Goal: Information Seeking & Learning: Understand process/instructions

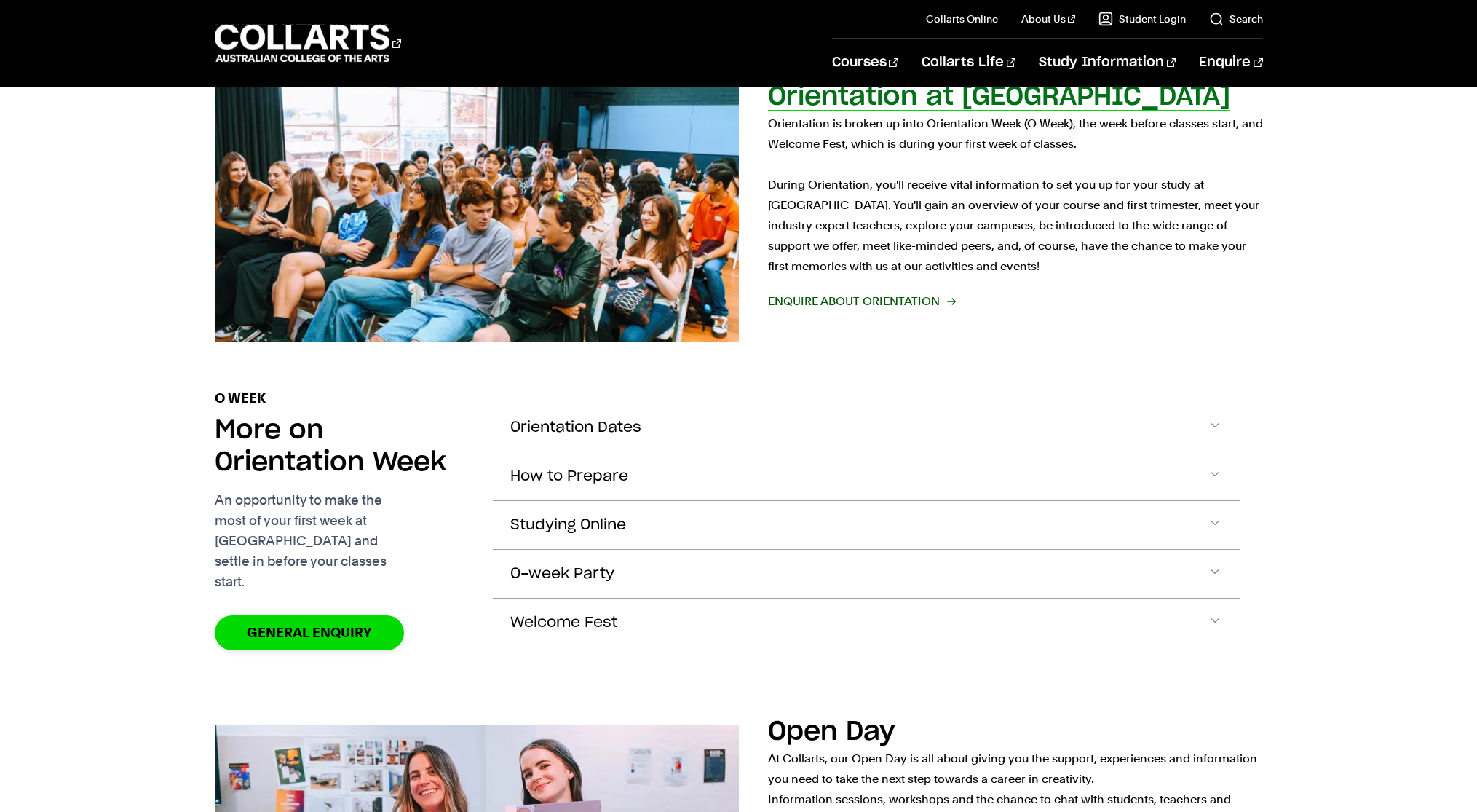
scroll to position [1017, 0]
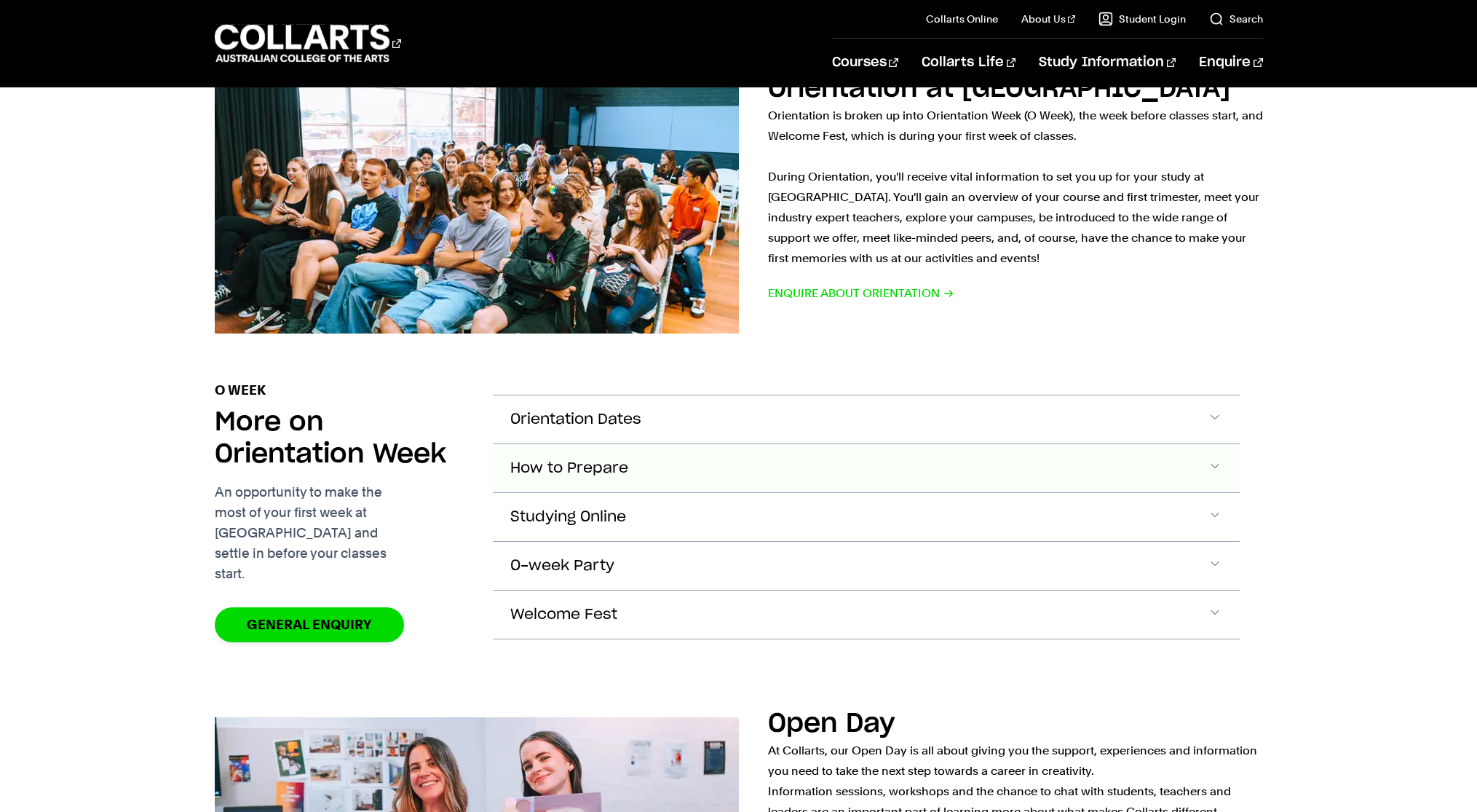
click at [772, 449] on button "How to Prepare" at bounding box center [866, 468] width 747 height 48
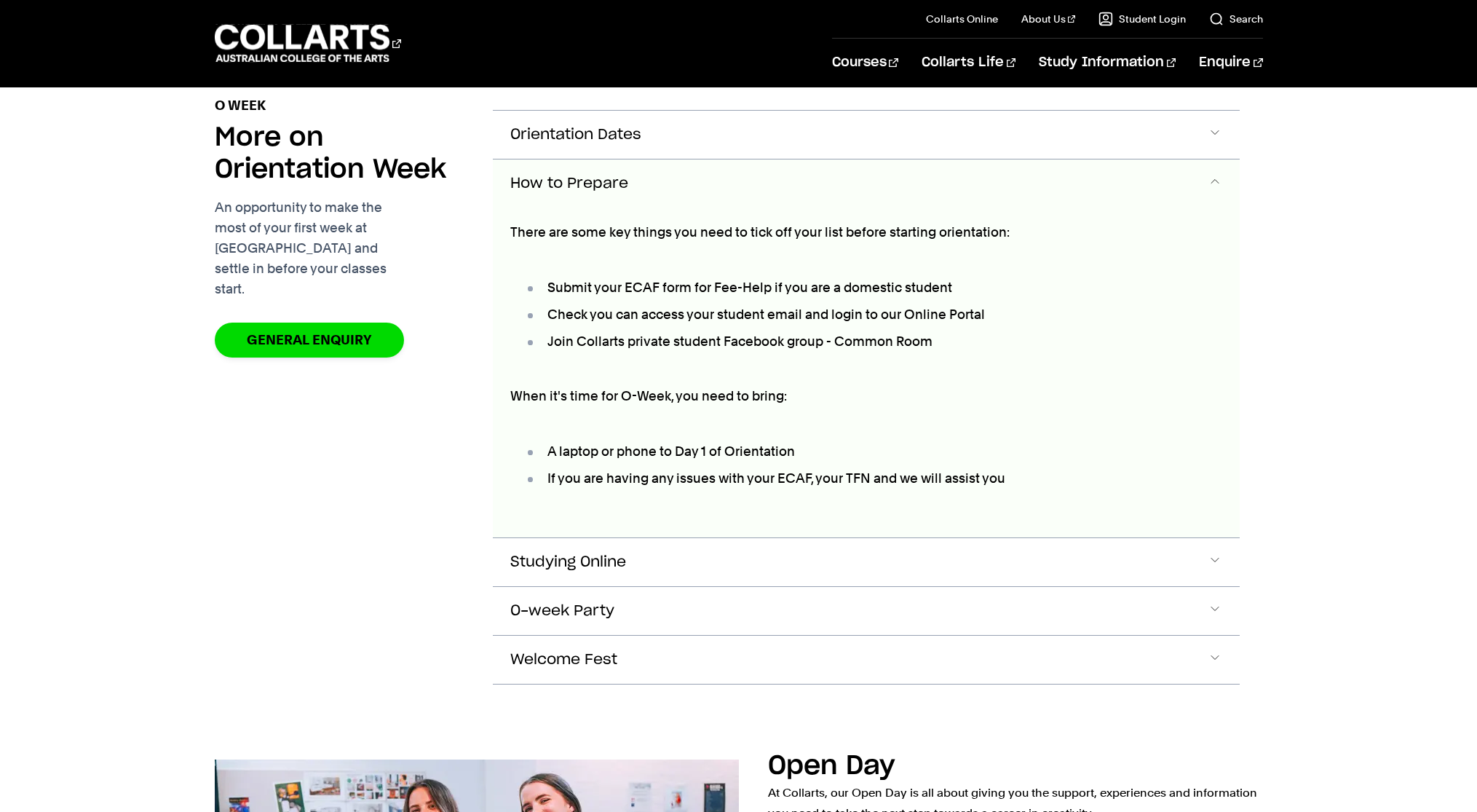
scroll to position [1310, 0]
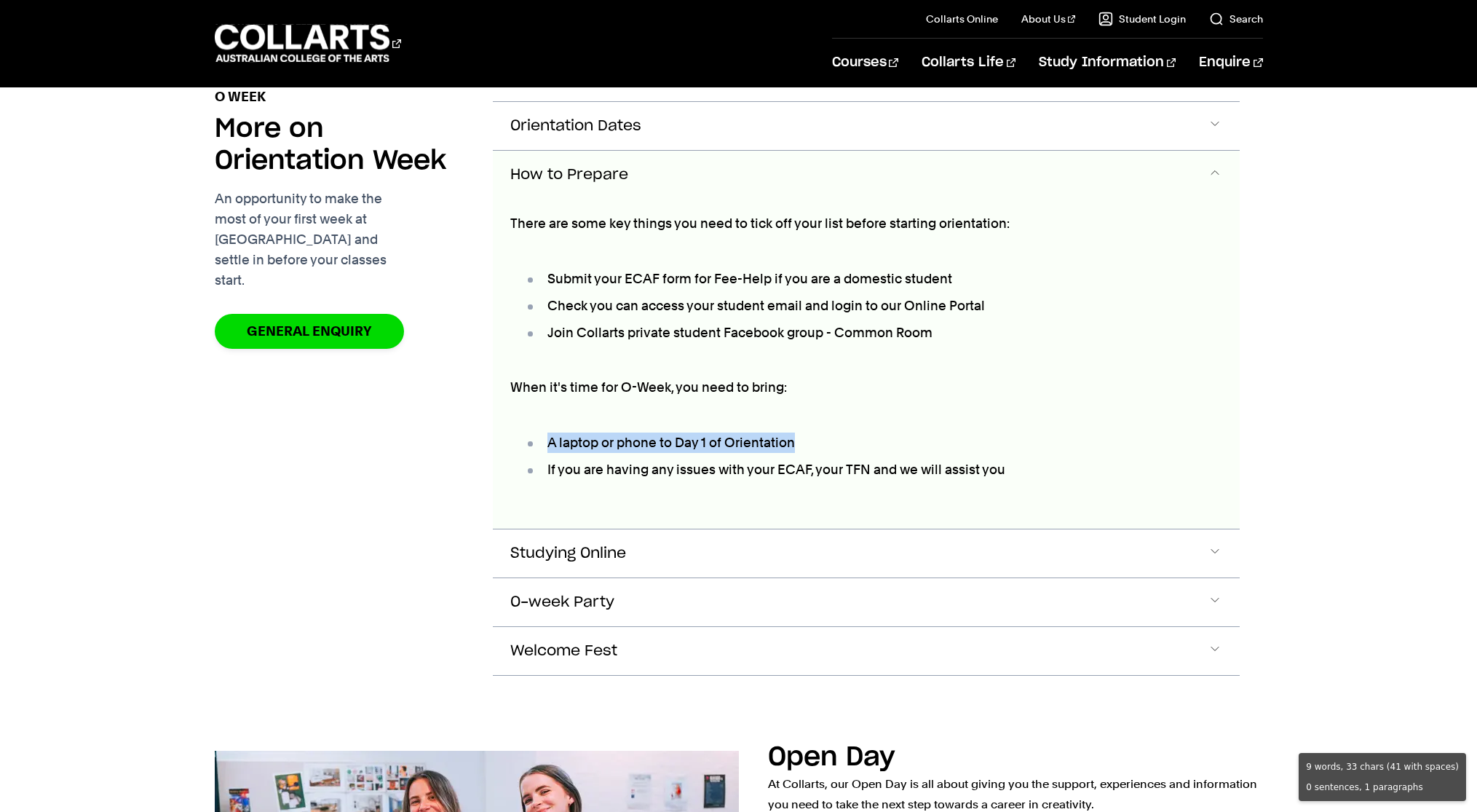
drag, startPoint x: 549, startPoint y: 421, endPoint x: 791, endPoint y: 422, distance: 242.0
click at [791, 432] on li "A laptop or phone to Day 1 of Orientation" at bounding box center [787, 442] width 525 height 21
copy li "A laptop or phone to Day 1 of Orientation"
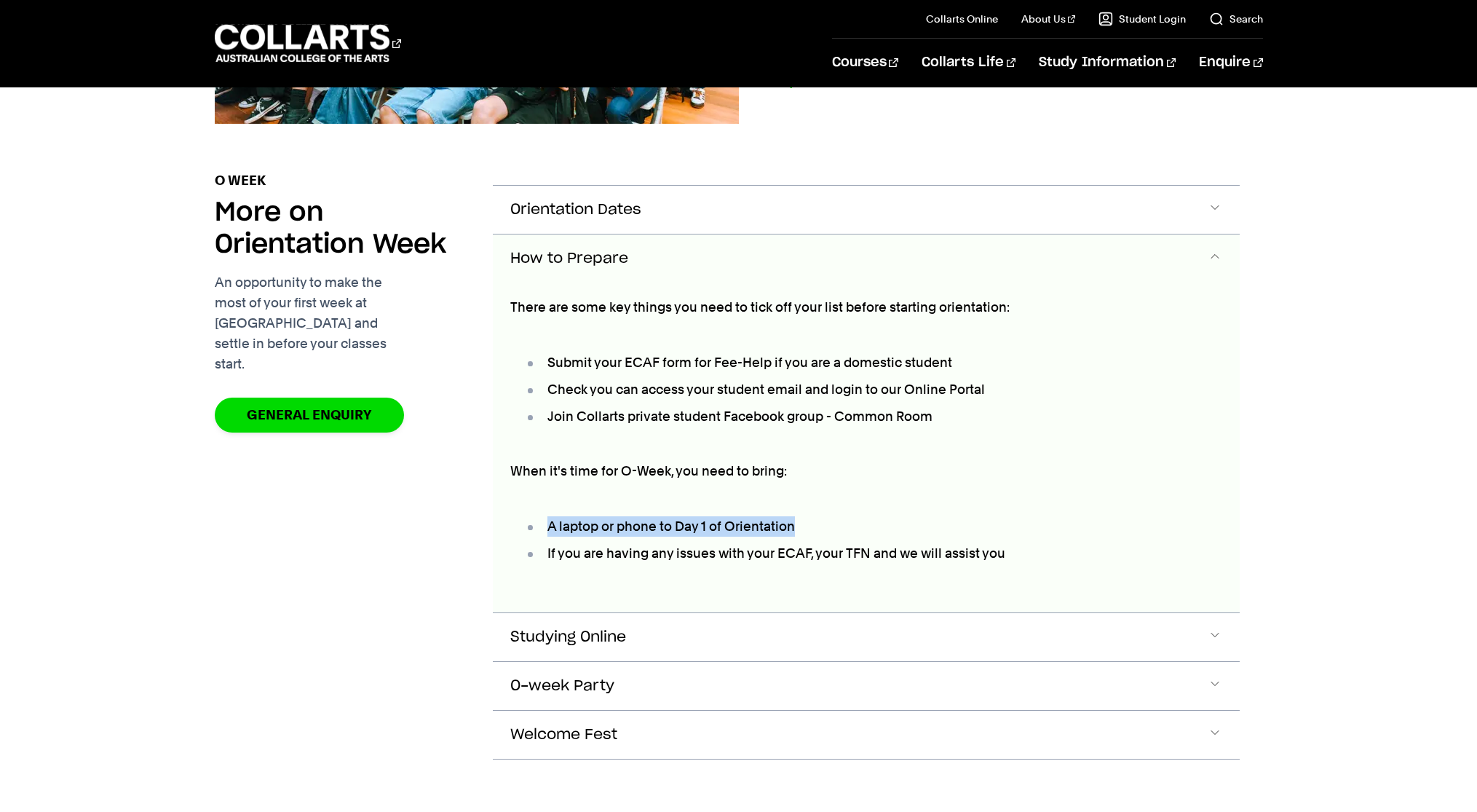
scroll to position [1378, 0]
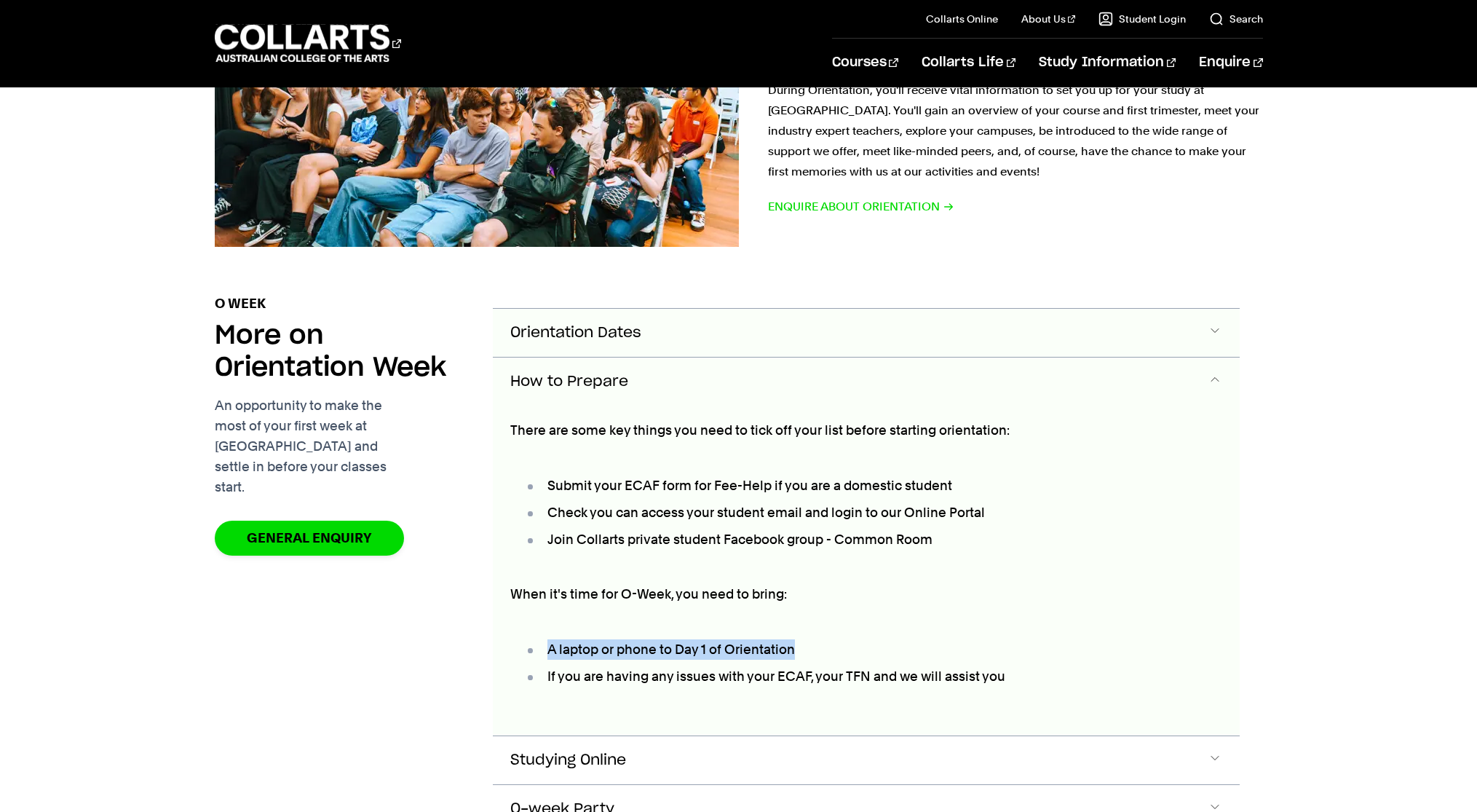
click at [905, 323] on button "Orientation Dates" at bounding box center [866, 333] width 747 height 48
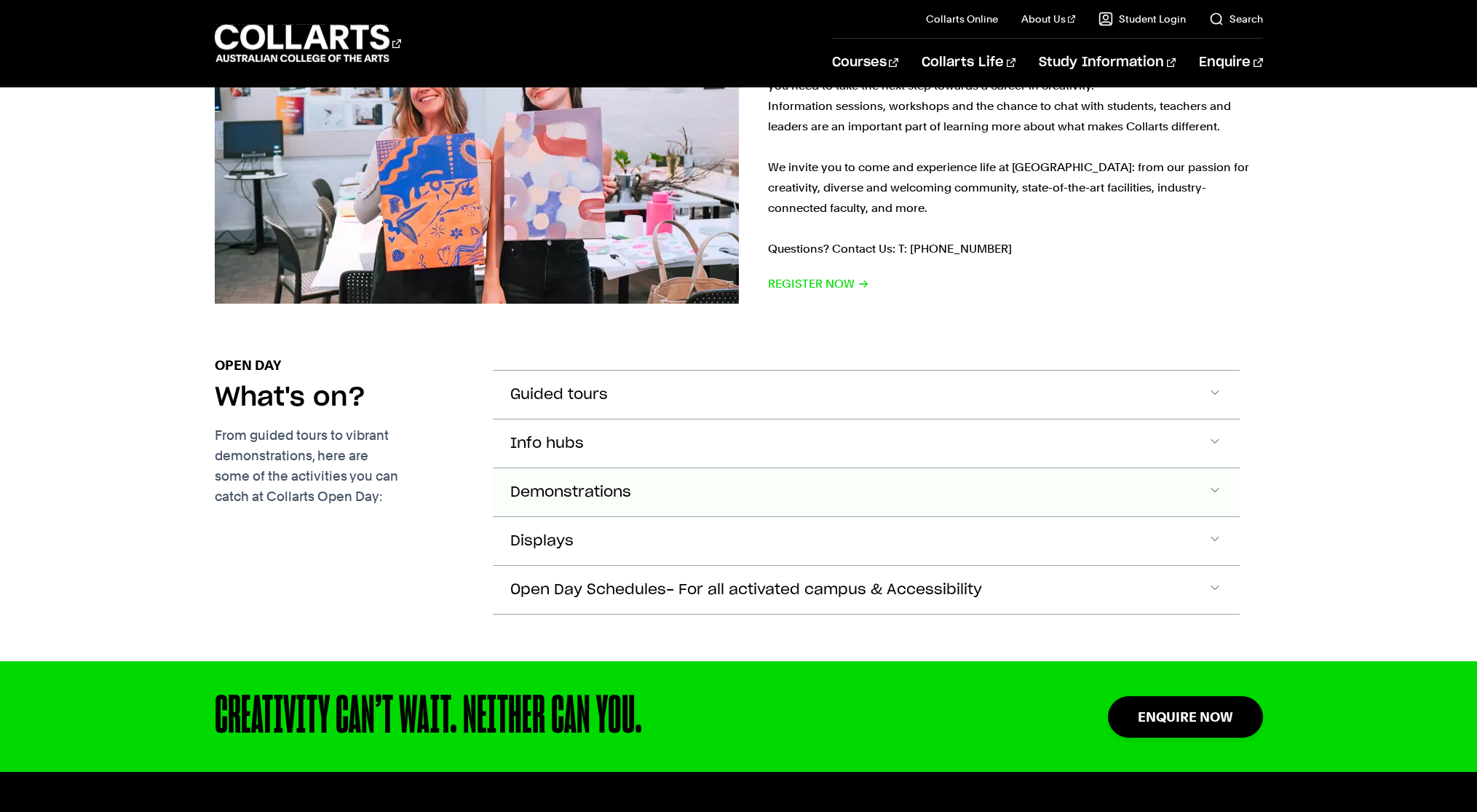
scroll to position [2267, 0]
